Goal: Find contact information: Find contact information

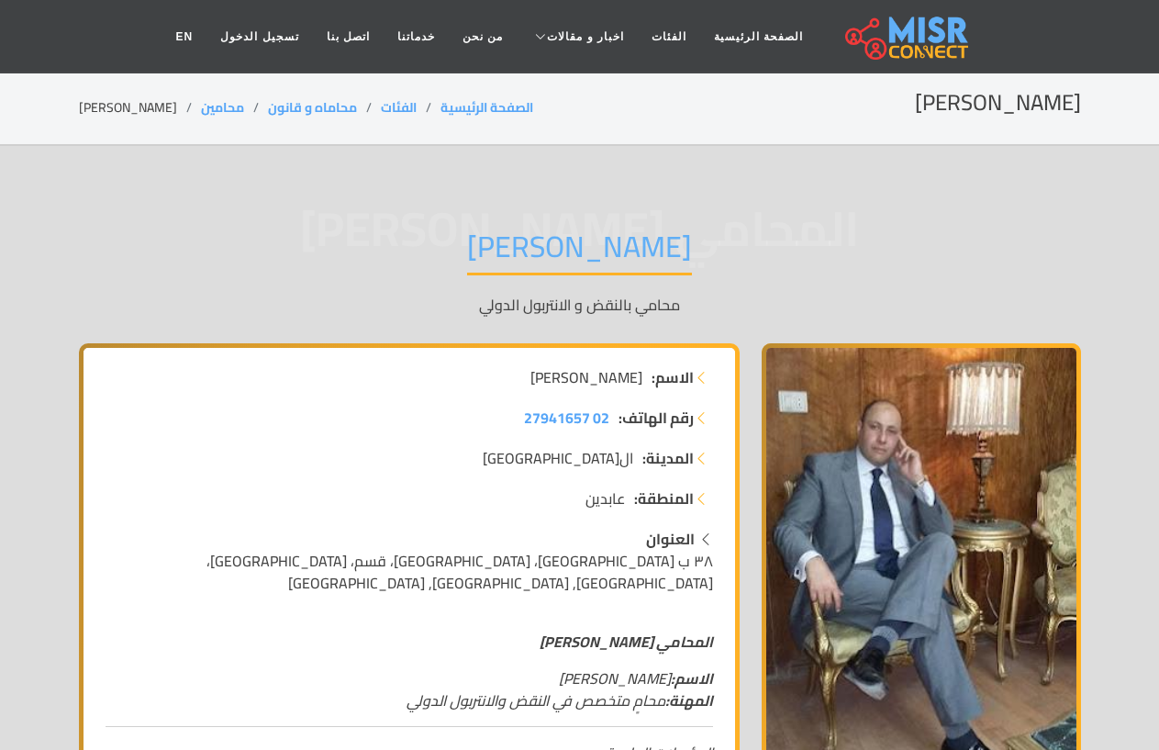
drag, startPoint x: 640, startPoint y: 244, endPoint x: 553, endPoint y: 243, distance: 87.2
click at [553, 243] on div "المحامي [PERSON_NAME] محامي بالنقض و الانتربول الدولي" at bounding box center [580, 272] width 1002 height 142
click at [501, 420] on li "رقم الهاتف: 02 27941657" at bounding box center [409, 417] width 607 height 22
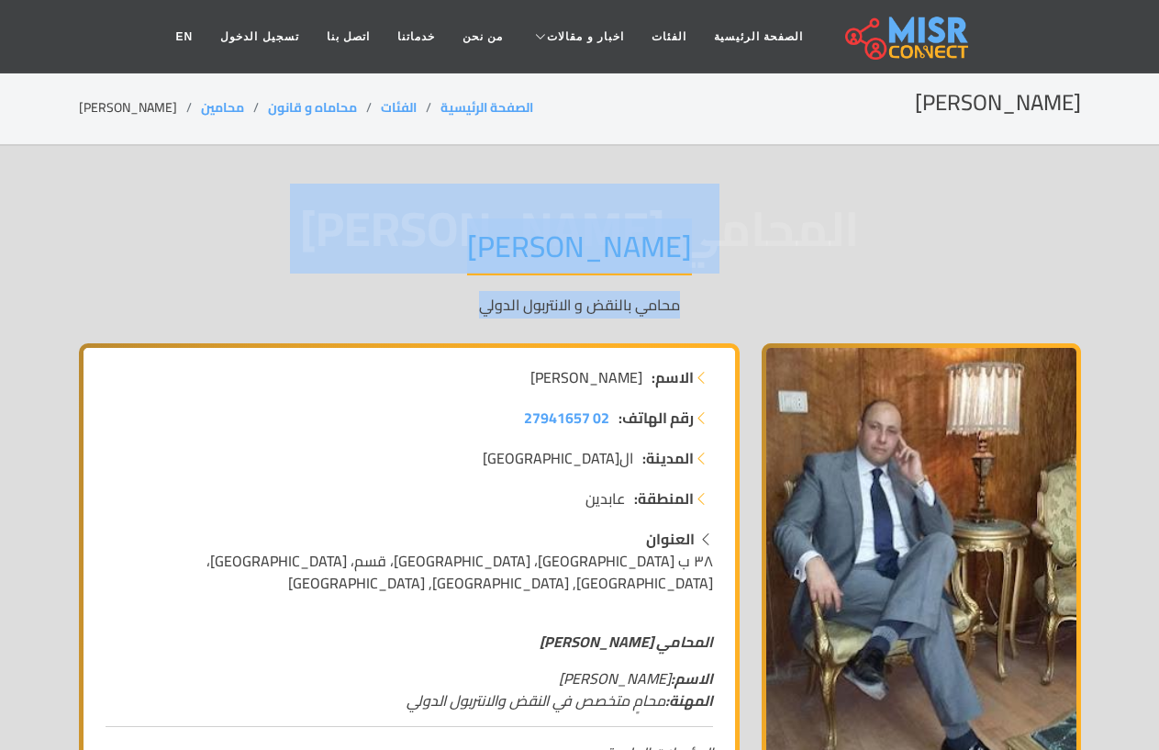
drag, startPoint x: 644, startPoint y: 248, endPoint x: 455, endPoint y: 309, distance: 198.8
click at [455, 309] on div "المحامي [PERSON_NAME] محامي بالنقض و الانتربول الدولي" at bounding box center [580, 272] width 1002 height 142
copy div "ي أشرف [PERSON_NAME] محامي بالنقض و الانتربول الدولي"
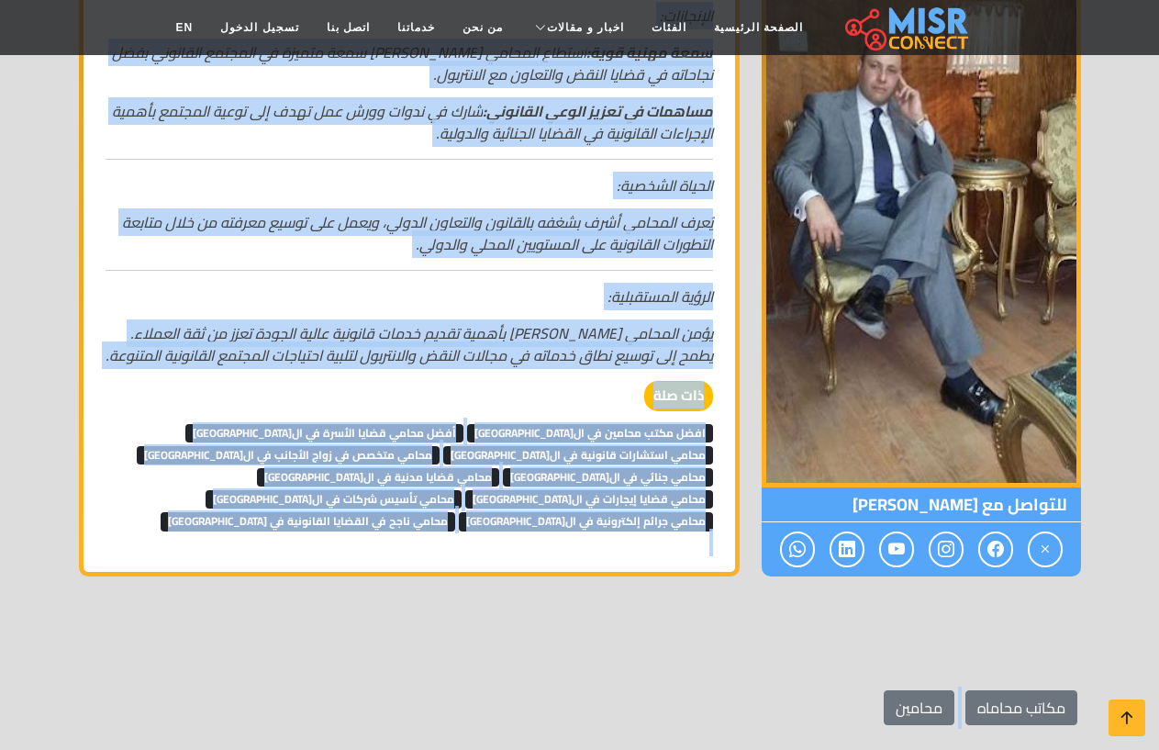
scroll to position [1209, 0]
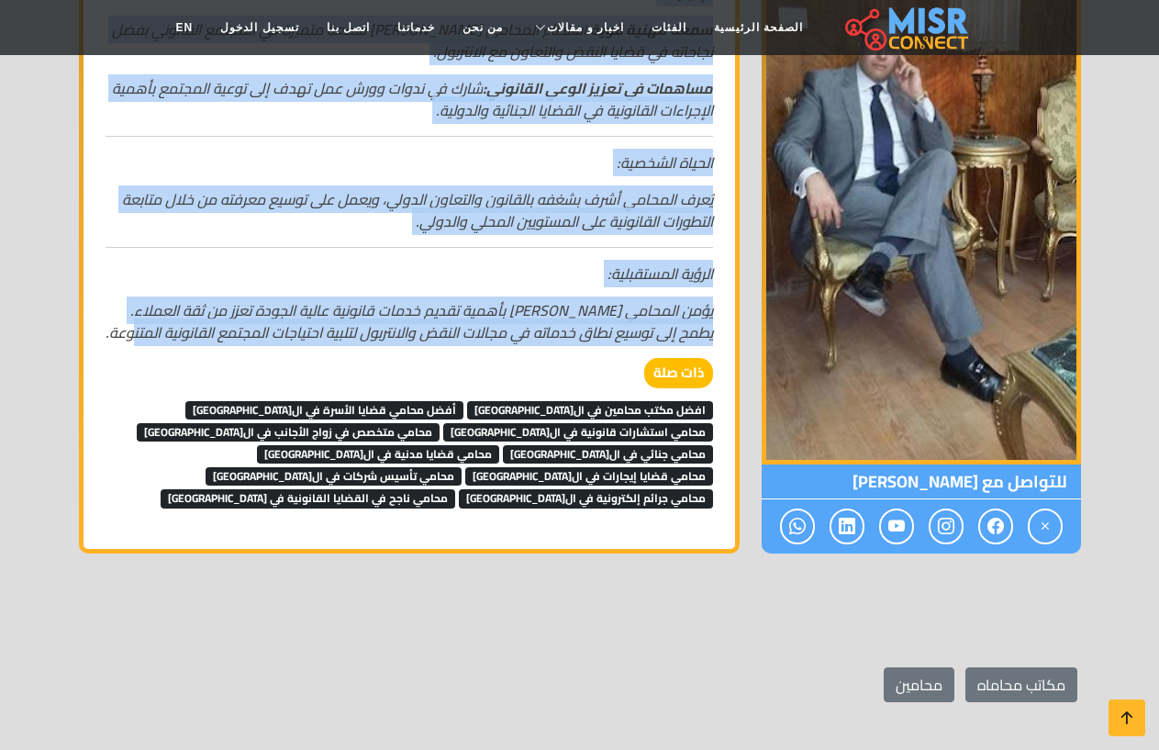
drag, startPoint x: 719, startPoint y: 184, endPoint x: 111, endPoint y: 307, distance: 620.8
copy div "lorem: ipsu dolo sit ametco: 52 23172499 adipisc: elitsed doeiusm: tempor incid…"
